Goal: Task Accomplishment & Management: Manage account settings

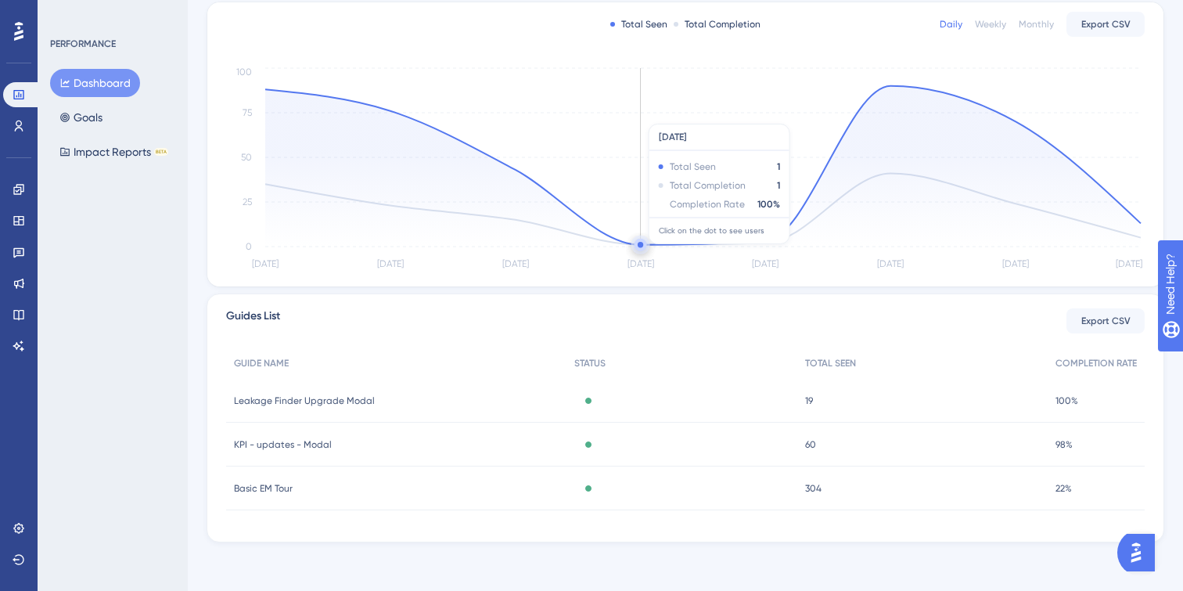
scroll to position [319, 0]
click at [352, 397] on span "Leakage Finder Upgrade Modal" at bounding box center [304, 399] width 141 height 13
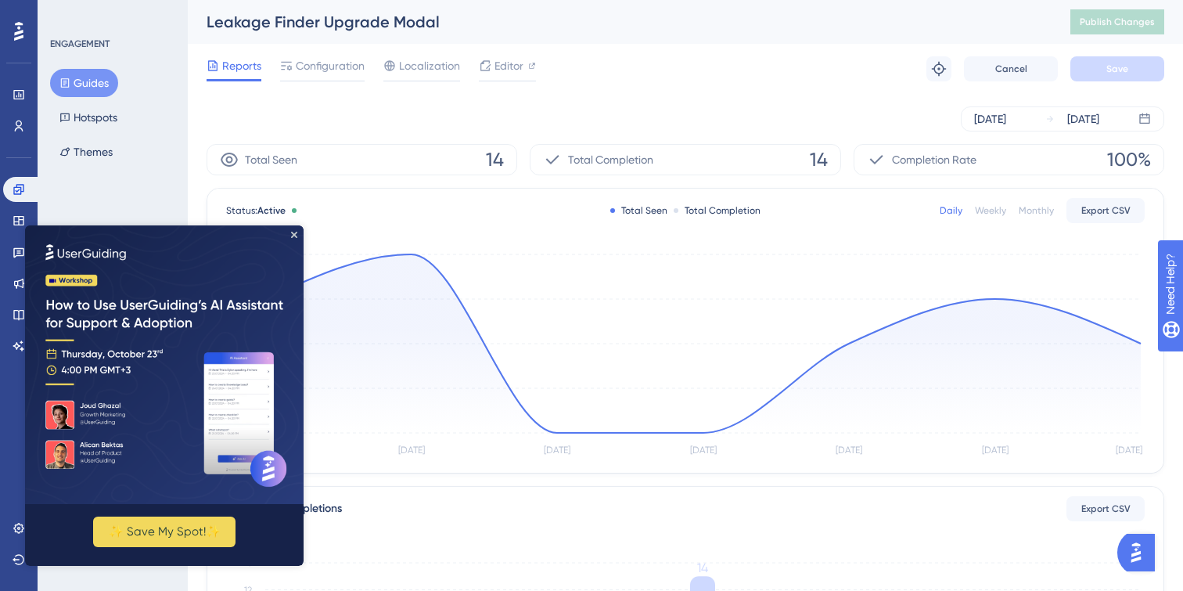
drag, startPoint x: 830, startPoint y: 406, endPoint x: 843, endPoint y: 156, distance: 250.7
click at [303, 225] on html "✨ Save My Spot!✨" at bounding box center [164, 395] width 278 height 340
click at [188, 531] on button "✨ Save My Spot!✨" at bounding box center [164, 531] width 142 height 31
click at [294, 232] on icon "Close Preview" at bounding box center [294, 235] width 6 height 6
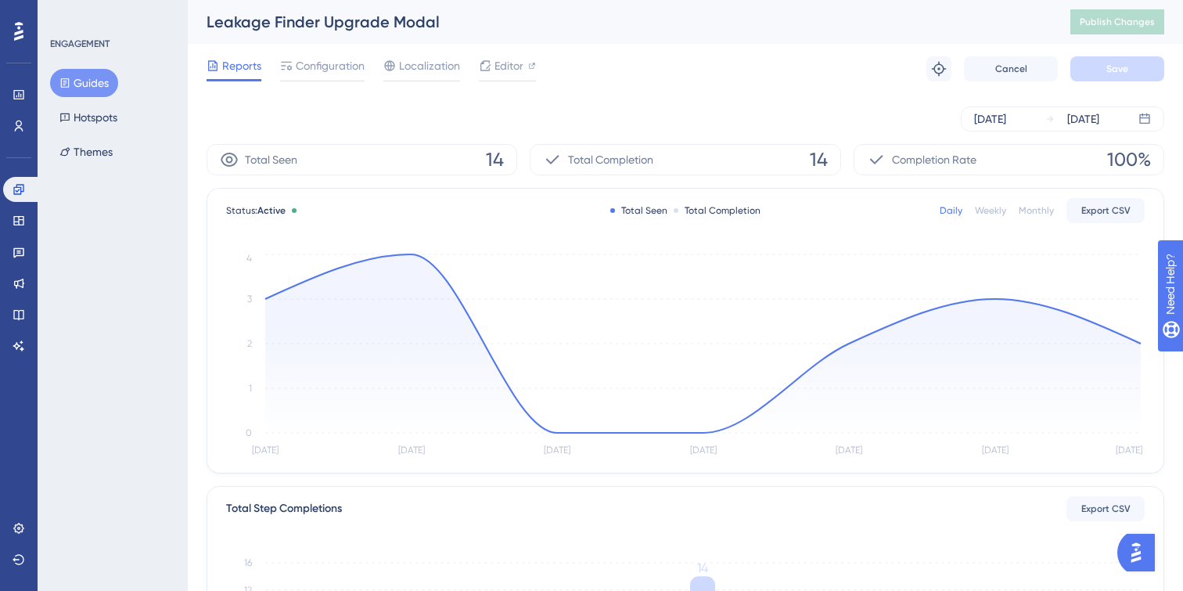
click at [429, 109] on div "[DATE] [DATE]" at bounding box center [685, 118] width 957 height 25
click at [1045, 211] on div "Monthly" at bounding box center [1035, 210] width 35 height 13
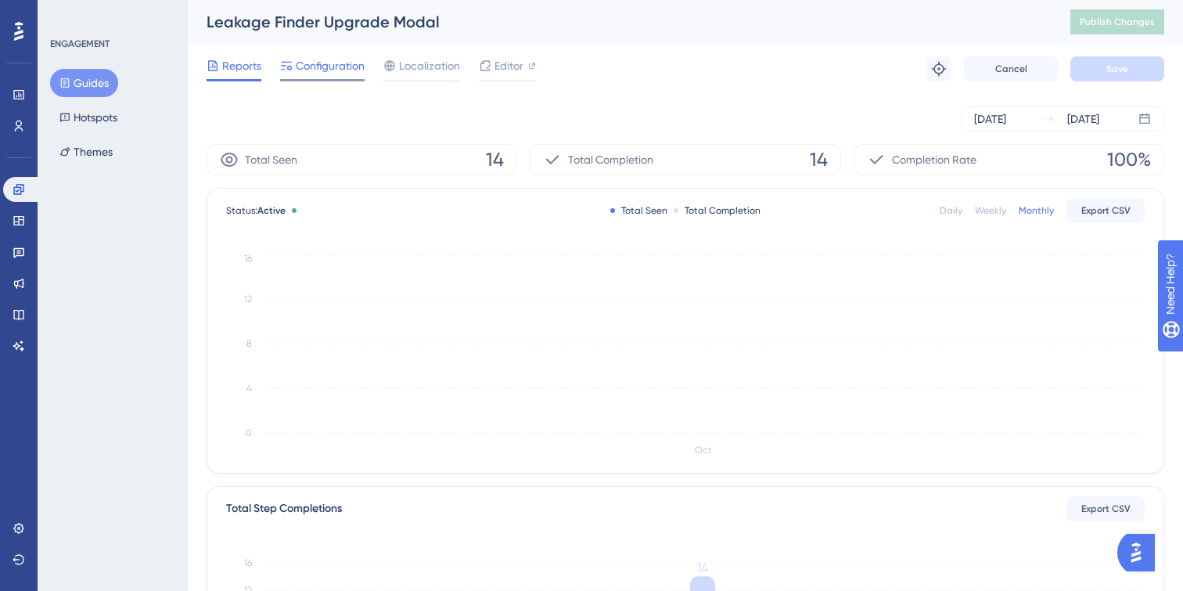
click at [329, 66] on span "Configuration" at bounding box center [330, 65] width 69 height 19
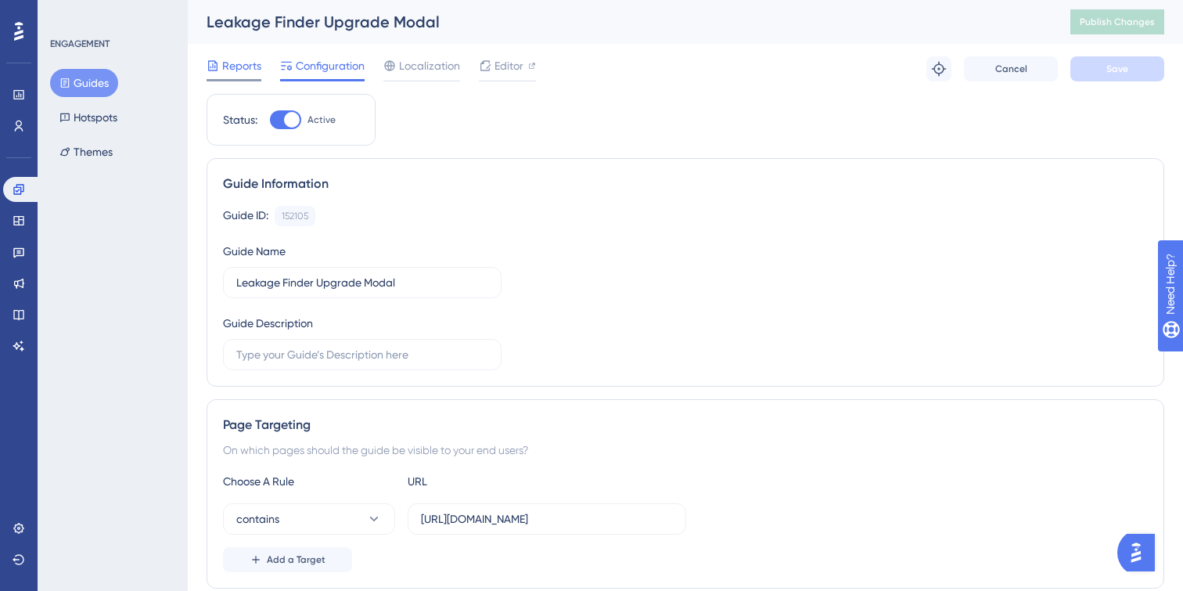
click at [259, 59] on span "Reports" at bounding box center [241, 65] width 39 height 19
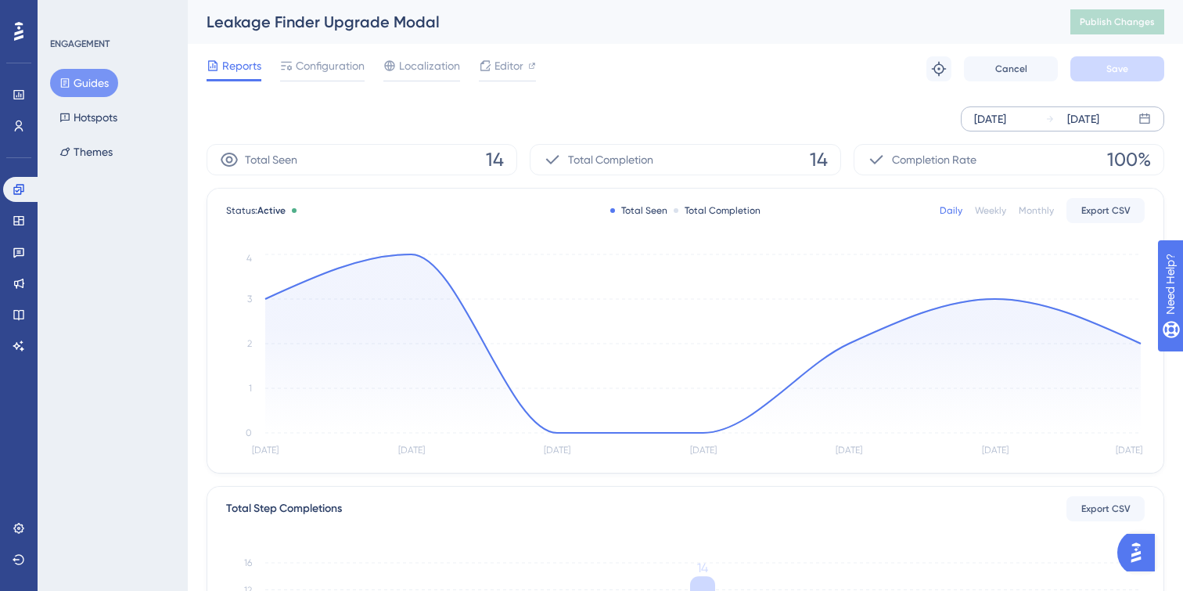
click at [1069, 116] on div "[DATE]" at bounding box center [1083, 119] width 32 height 19
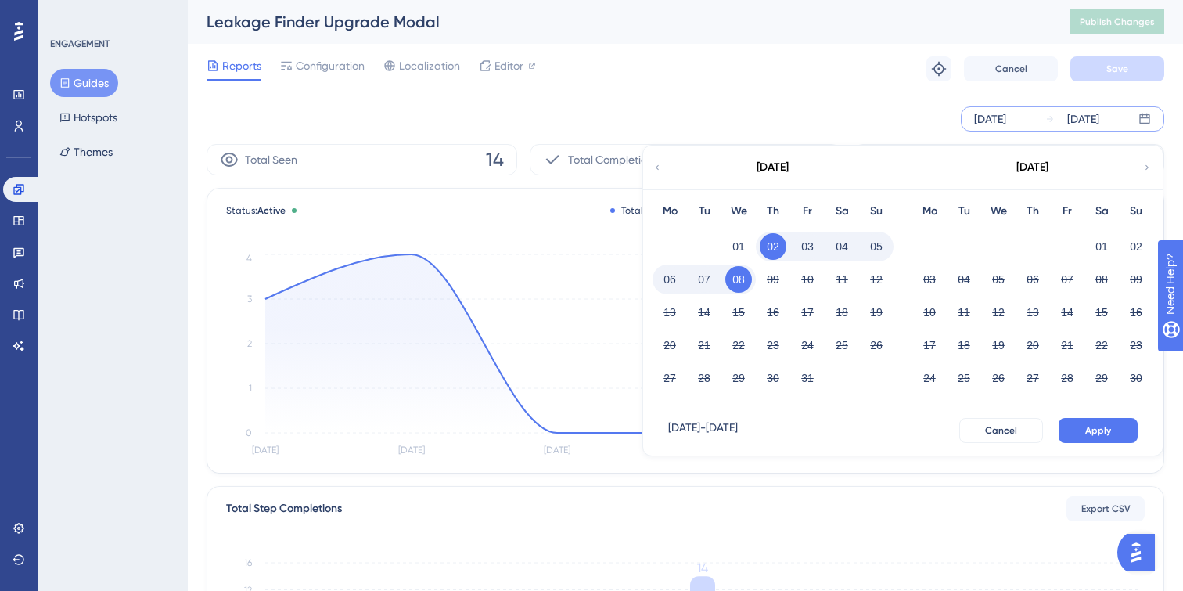
click at [1069, 116] on div "[DATE]" at bounding box center [1083, 119] width 32 height 19
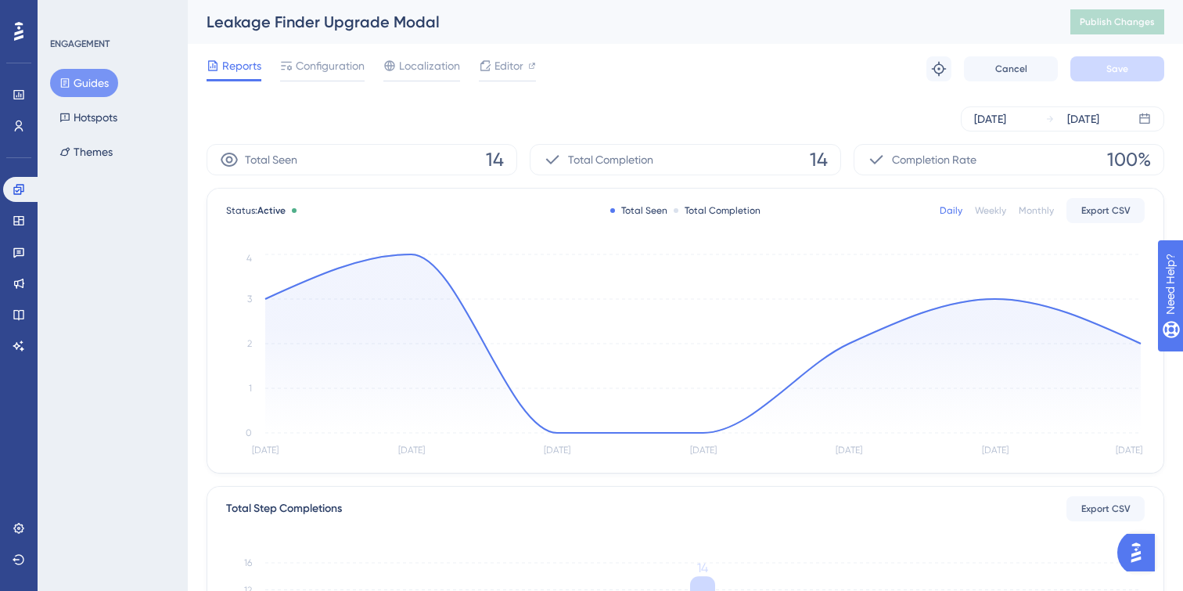
click at [1041, 209] on div "Monthly" at bounding box center [1035, 210] width 35 height 13
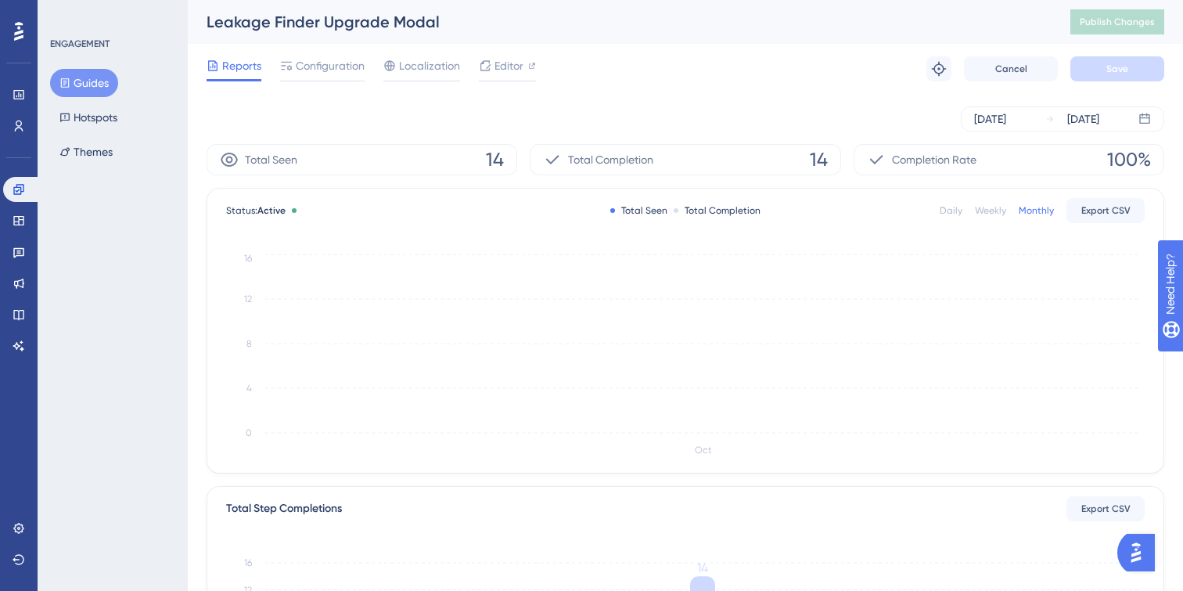
click at [706, 210] on div "Total Completion" at bounding box center [716, 210] width 87 height 13
click at [671, 210] on div "Total Seen Total Completion" at bounding box center [685, 210] width 150 height 13
click at [680, 210] on div "Total Completion" at bounding box center [716, 210] width 87 height 13
click at [632, 210] on div "Total Seen" at bounding box center [638, 210] width 57 height 13
click at [65, 83] on icon at bounding box center [64, 82] width 11 height 11
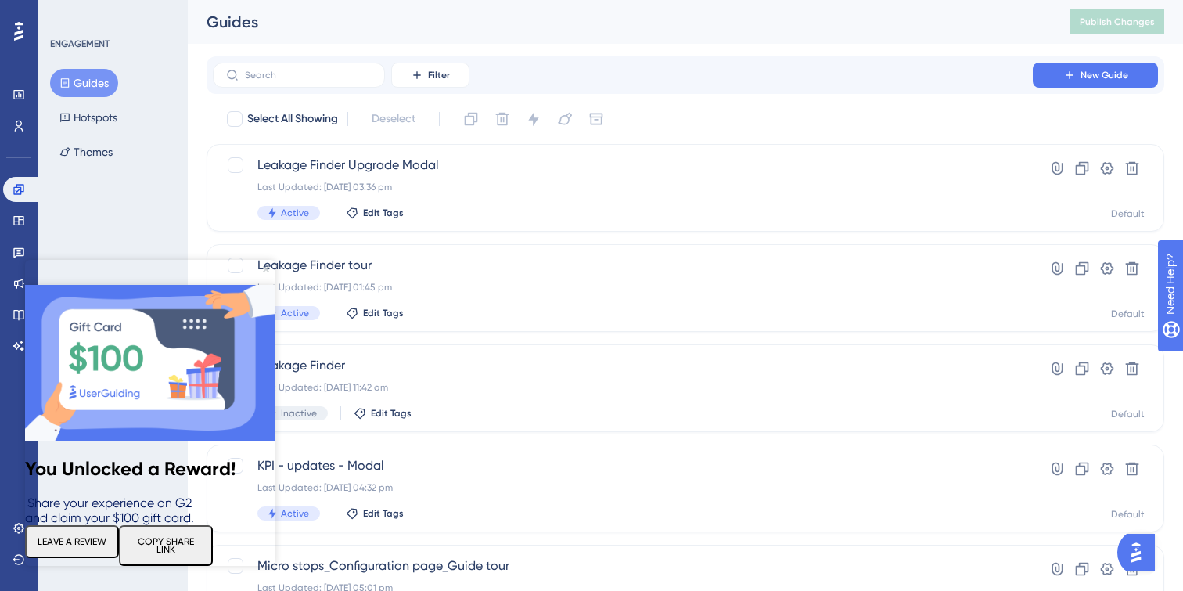
click at [265, 268] on icon "Close Preview" at bounding box center [266, 269] width 6 height 6
